Goal: Transaction & Acquisition: Purchase product/service

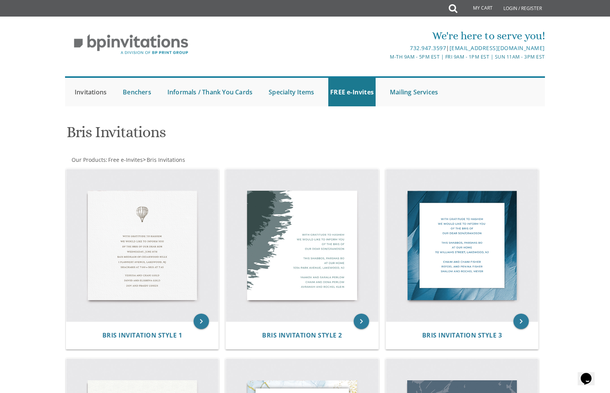
click at [89, 94] on link "Invitations" at bounding box center [91, 92] width 36 height 28
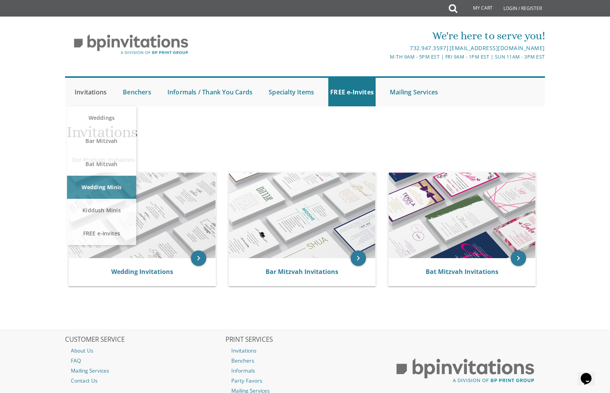
click at [99, 92] on link "Invitations" at bounding box center [91, 92] width 36 height 28
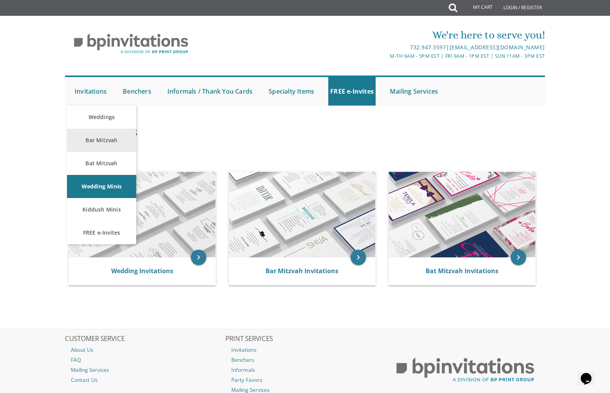
scroll to position [1, 0]
click at [100, 146] on link "Bar Mitzvah" at bounding box center [101, 140] width 69 height 23
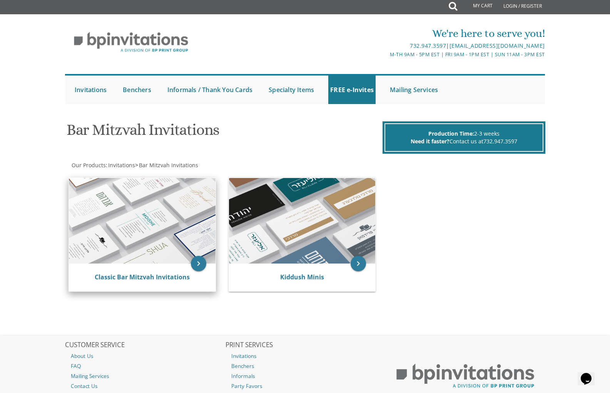
scroll to position [2, 0]
click at [117, 216] on img at bounding box center [142, 220] width 147 height 85
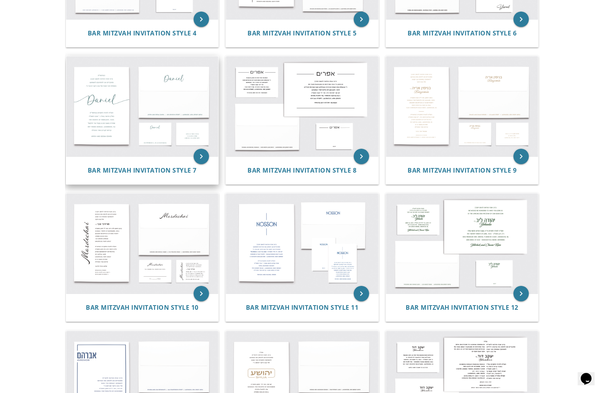
scroll to position [449, 0]
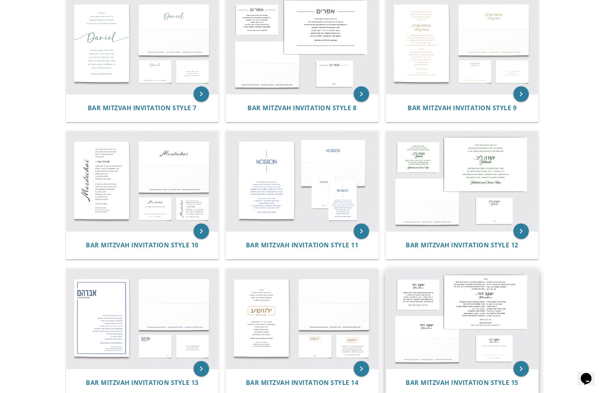
click at [420, 312] on img at bounding box center [462, 318] width 152 height 100
click at [527, 371] on icon "keyboard_arrow_right" at bounding box center [520, 368] width 15 height 15
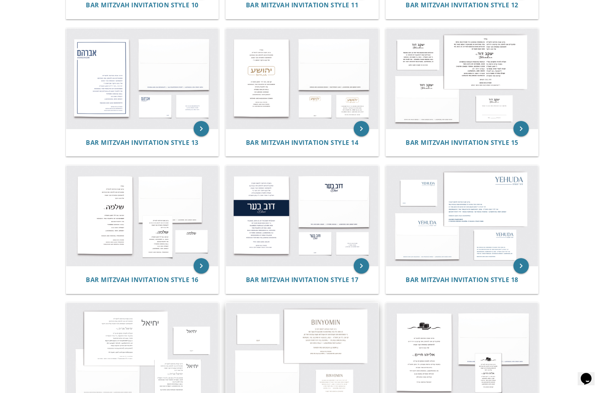
scroll to position [660, 0]
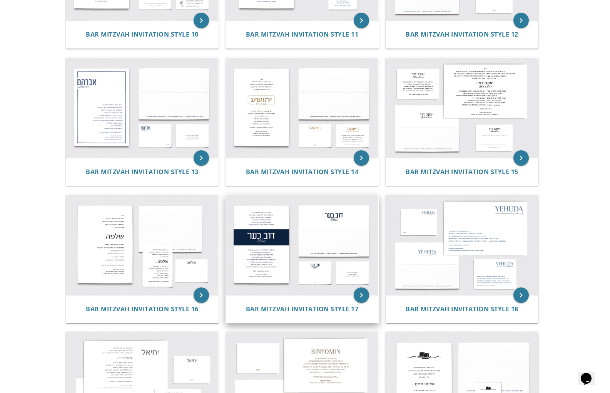
click at [341, 259] on img at bounding box center [302, 245] width 152 height 100
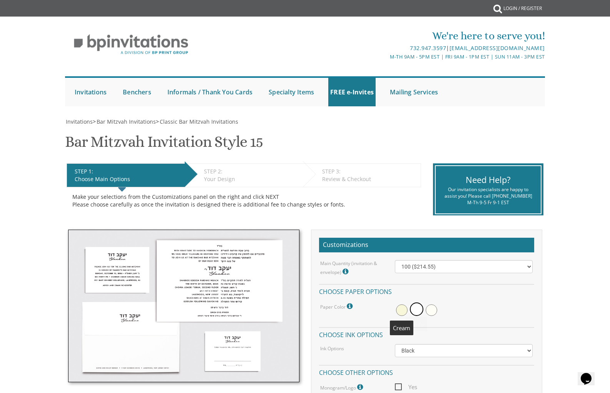
drag, startPoint x: 394, startPoint y: 312, endPoint x: 400, endPoint y: 311, distance: 6.2
click at [394, 312] on div at bounding box center [463, 310] width 149 height 18
click at [401, 311] on span at bounding box center [402, 310] width 12 height 12
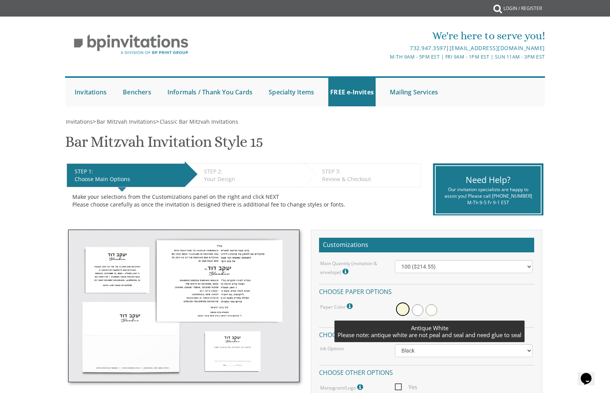
click at [429, 312] on span at bounding box center [432, 310] width 12 height 12
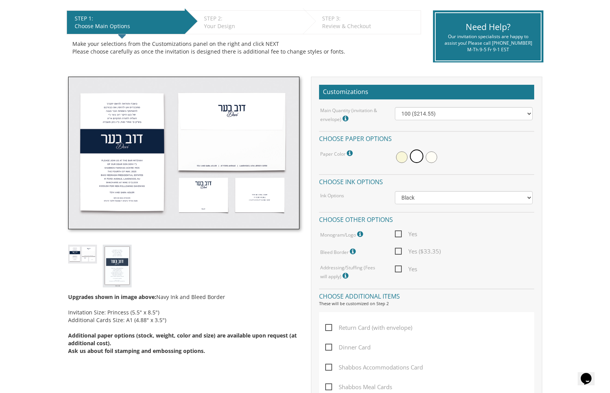
scroll to position [159, 0]
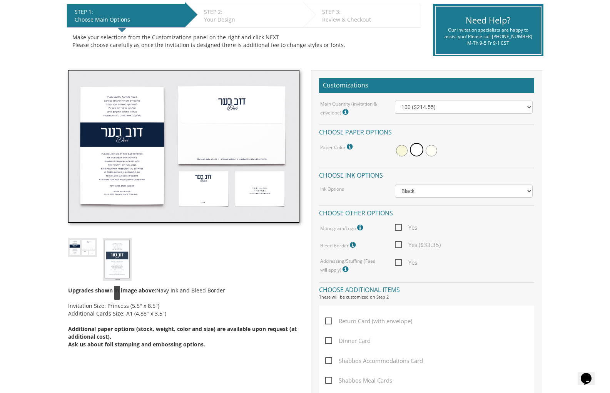
click at [119, 253] on img at bounding box center [117, 259] width 29 height 43
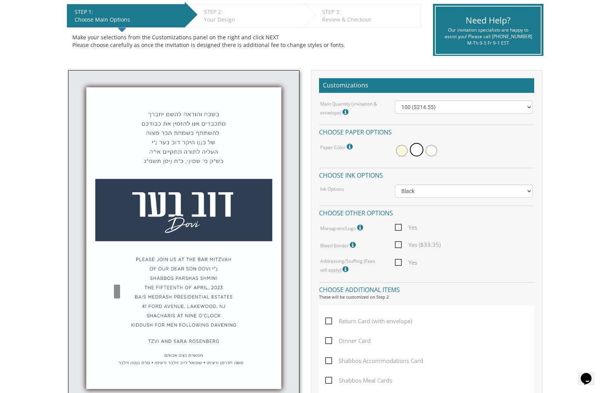
click at [84, 249] on img at bounding box center [183, 241] width 231 height 343
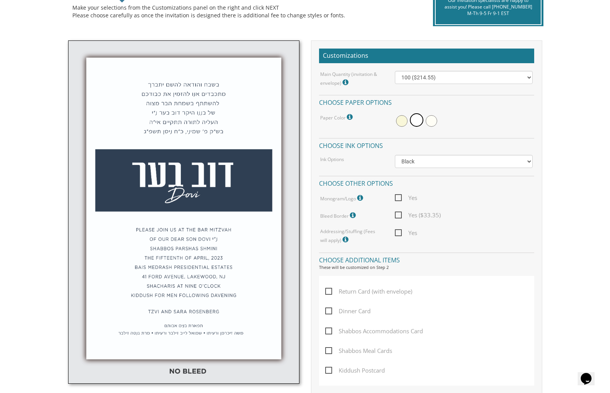
scroll to position [190, 0]
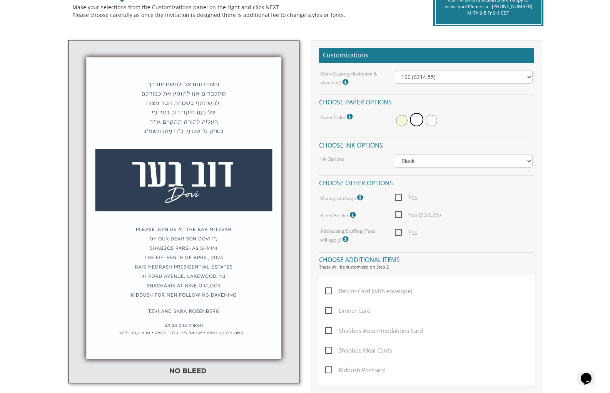
click at [13, 239] on body "My Cart {{shoppingcart.totalQuantityDisplay}} Total: {{shoppingcart.subtotal}} …" at bounding box center [305, 318] width 610 height 1014
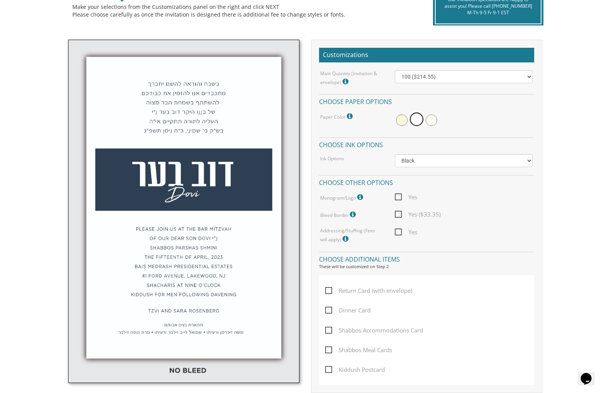
scroll to position [190, 0]
